Goal: Task Accomplishment & Management: Use online tool/utility

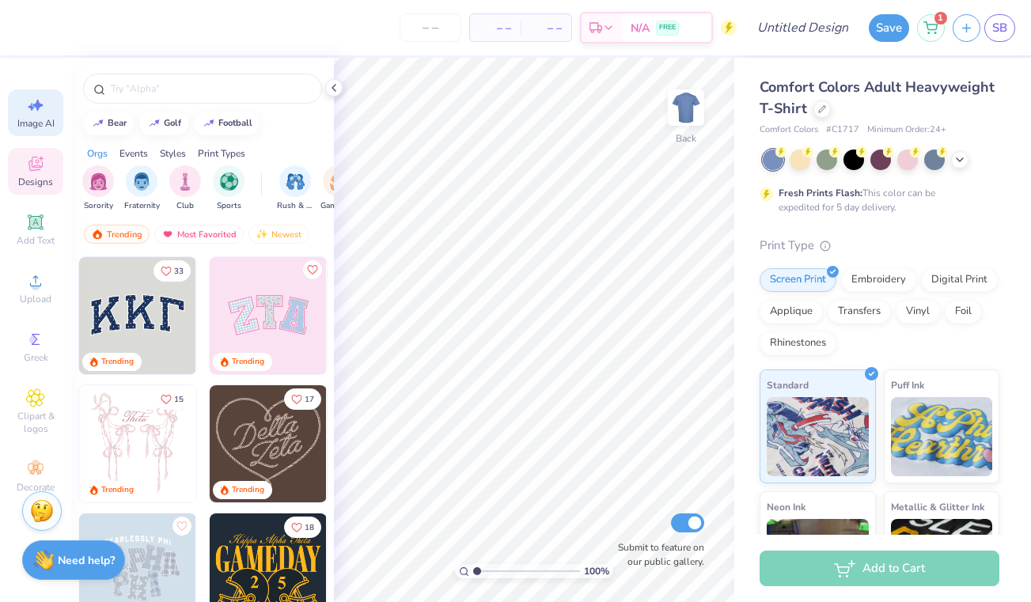
click at [34, 112] on icon at bounding box center [35, 105] width 19 height 19
select select "4"
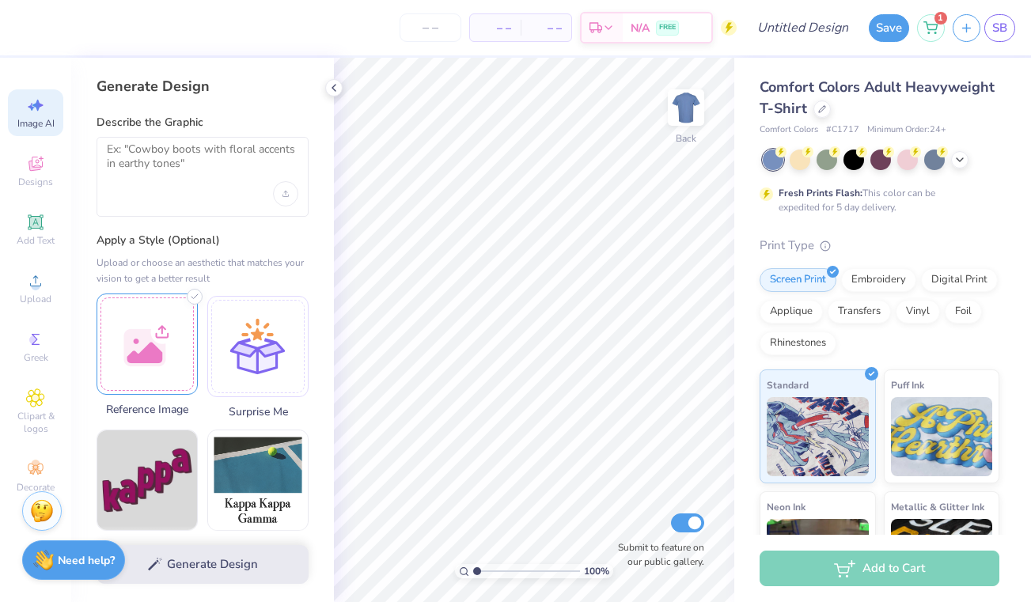
click at [159, 338] on div at bounding box center [147, 344] width 101 height 101
click at [165, 338] on img at bounding box center [147, 344] width 100 height 100
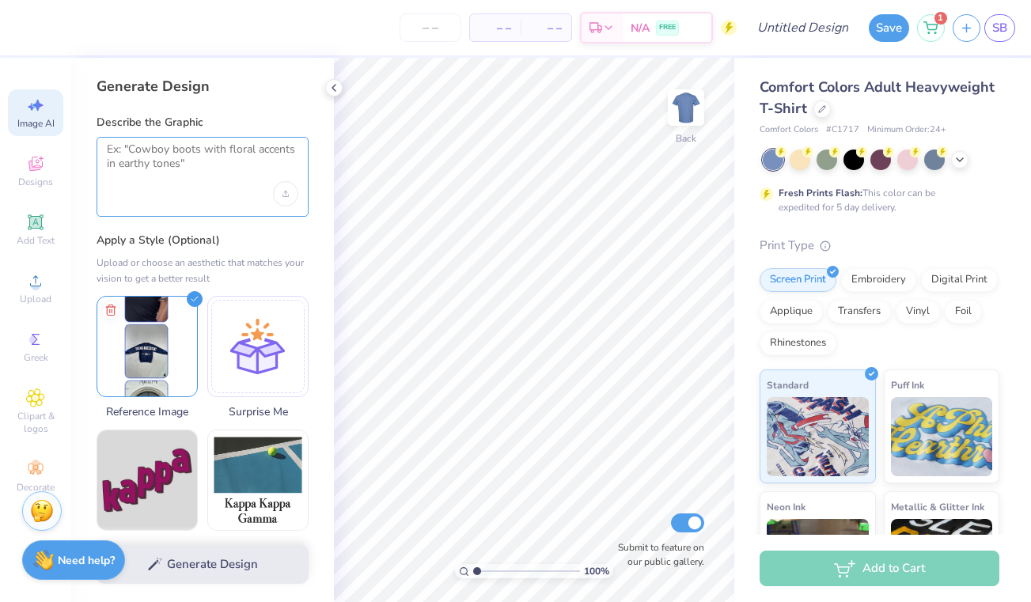
click at [205, 157] on textarea at bounding box center [202, 162] width 191 height 40
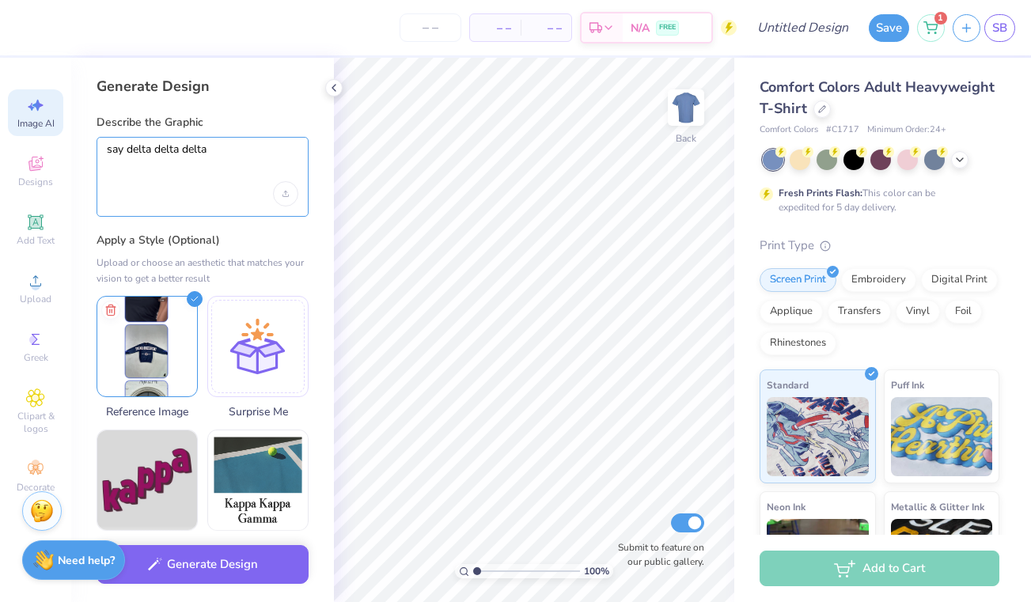
type textarea "say delta delta delta"
